Goal: Task Accomplishment & Management: Complete application form

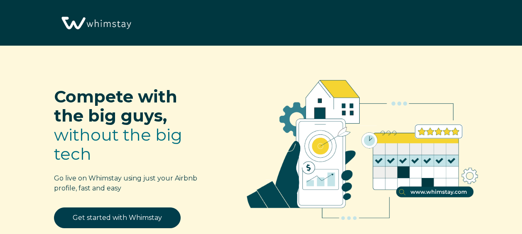
select select "US"
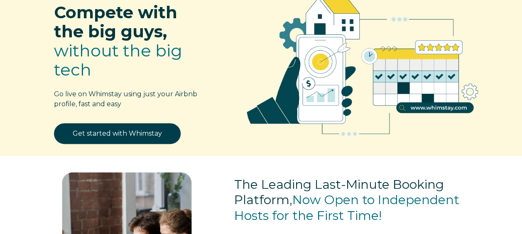
scroll to position [81, 0]
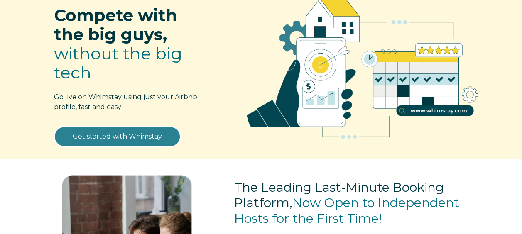
click at [131, 137] on link "Get started with Whimstay" at bounding box center [117, 136] width 127 height 21
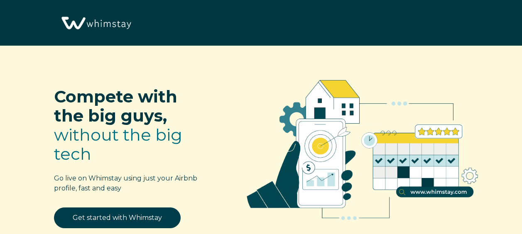
select select "US"
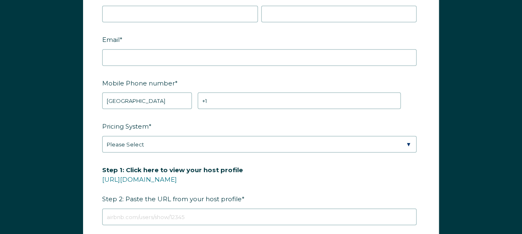
scroll to position [1020, 0]
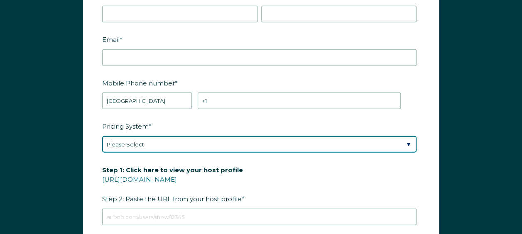
click at [142, 145] on select "Please Select Manual Airbnb Smart Pricing PriceLabs Wheelhouse Beyond Pricing 3…" at bounding box center [259, 144] width 314 height 17
select select "PriceLabs"
click at [102, 136] on select "Please Select Manual Airbnb Smart Pricing PriceLabs Wheelhouse Beyond Pricing 3…" at bounding box center [259, 144] width 314 height 17
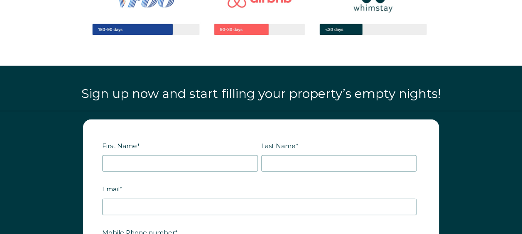
scroll to position [869, 0]
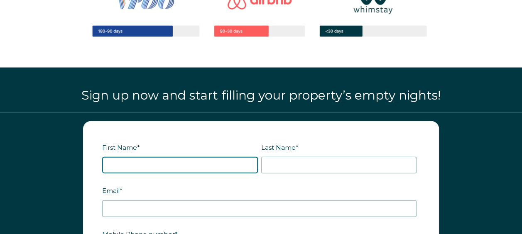
click at [150, 164] on input "First Name *" at bounding box center [180, 165] width 156 height 17
type input "[PERSON_NAME]"
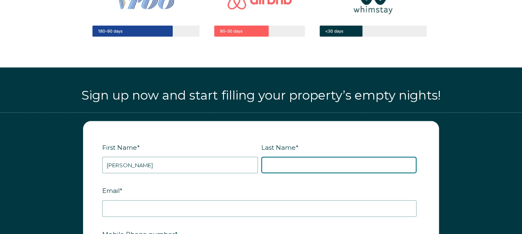
click at [298, 168] on input "Last Name *" at bounding box center [339, 165] width 156 height 17
type input "[PERSON_NAME]"
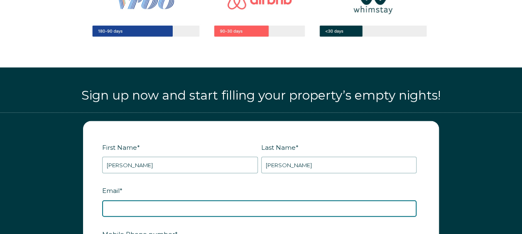
click at [182, 211] on input "Email *" at bounding box center [259, 209] width 314 height 17
type input "[EMAIL_ADDRESS][DOMAIN_NAME]"
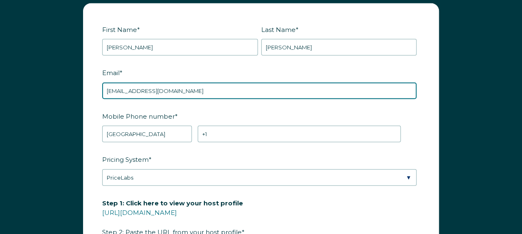
scroll to position [988, 0]
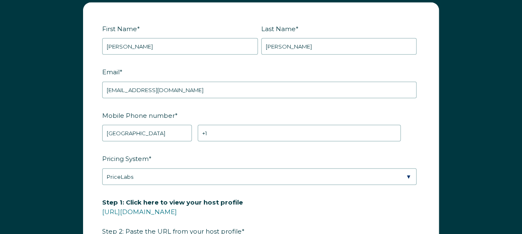
click at [244, 121] on div "Mobile Phone number * * [GEOGRAPHIC_DATA] (‫[GEOGRAPHIC_DATA]‬‎) [GEOGRAPHIC_DA…" at bounding box center [261, 125] width 318 height 34
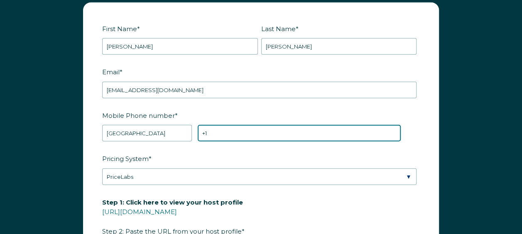
click at [233, 136] on input "+1" at bounding box center [299, 133] width 203 height 17
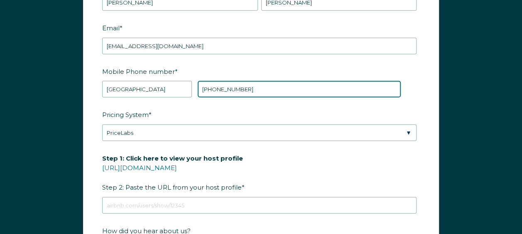
scroll to position [1032, 0]
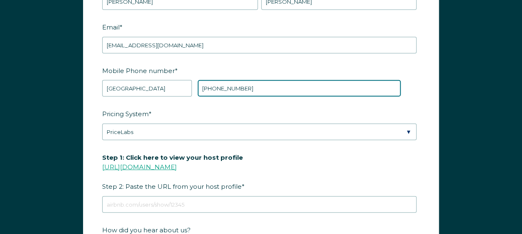
type input "[PHONE_NUMBER]"
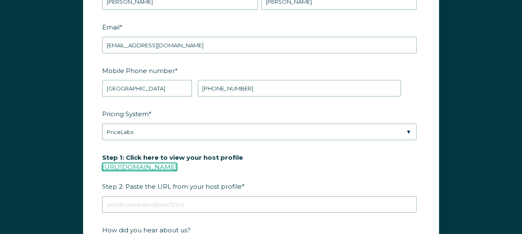
click at [167, 164] on link "[URL][DOMAIN_NAME]" at bounding box center [139, 167] width 75 height 8
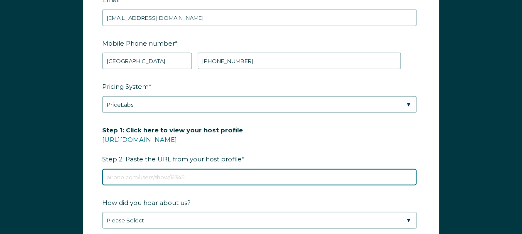
click at [152, 178] on input "Step 1: Click here to view your host profile [URL][DOMAIN_NAME] Step 2: Paste t…" at bounding box center [259, 177] width 314 height 17
paste input "[URL][DOMAIN_NAME]"
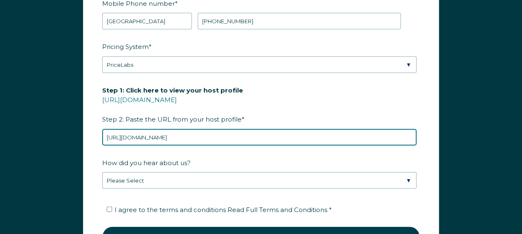
scroll to position [1101, 0]
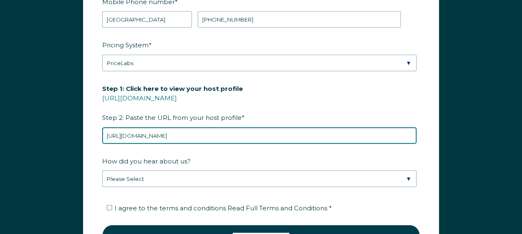
type input "[URL][DOMAIN_NAME]"
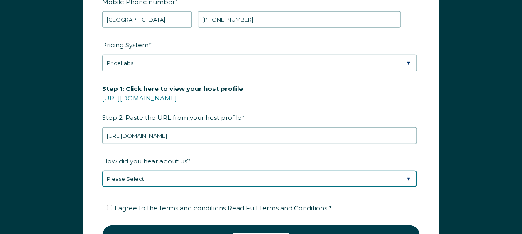
click at [162, 176] on select "Please Select Discovered Whimstay at an event or conference Found Whimstay thro…" at bounding box center [259, 179] width 314 height 17
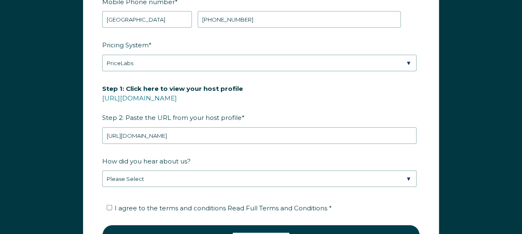
click at [83, 148] on form "First Name * [PERSON_NAME] Last Name * [PERSON_NAME] RBO Token Company ID Refer…" at bounding box center [260, 81] width 355 height 385
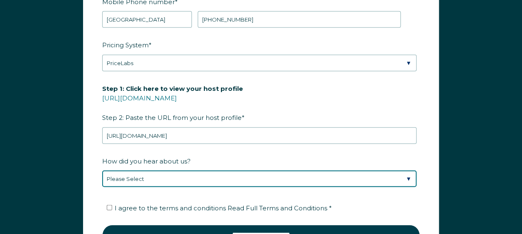
click at [143, 179] on select "Please Select Discovered Whimstay at an event or conference Found Whimstay thro…" at bounding box center [259, 179] width 314 height 17
select select "Podcast"
click at [102, 171] on select "Please Select Discovered Whimstay at an event or conference Found Whimstay thro…" at bounding box center [259, 179] width 314 height 17
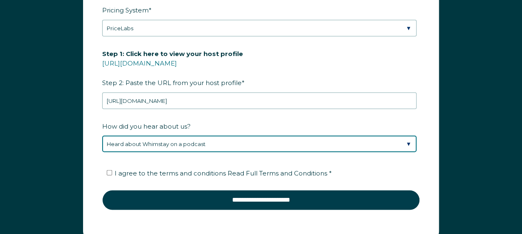
scroll to position [1137, 0]
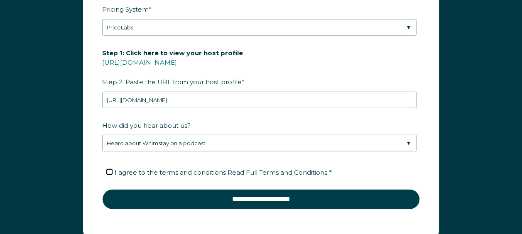
click at [109, 169] on input "I agree to the terms and conditions Read Full Terms and Conditions *" at bounding box center [109, 171] width 5 height 5
checkbox input "true"
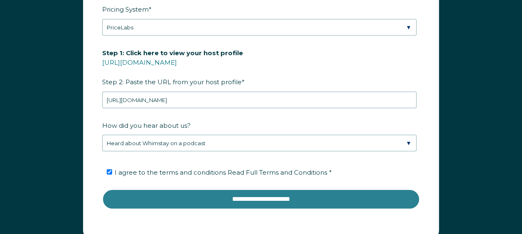
click at [172, 196] on input "**********" at bounding box center [261, 199] width 318 height 20
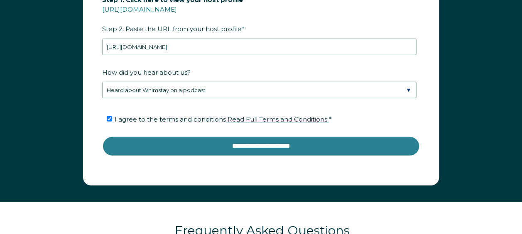
scroll to position [1199, 0]
